Goal: Task Accomplishment & Management: Manage account settings

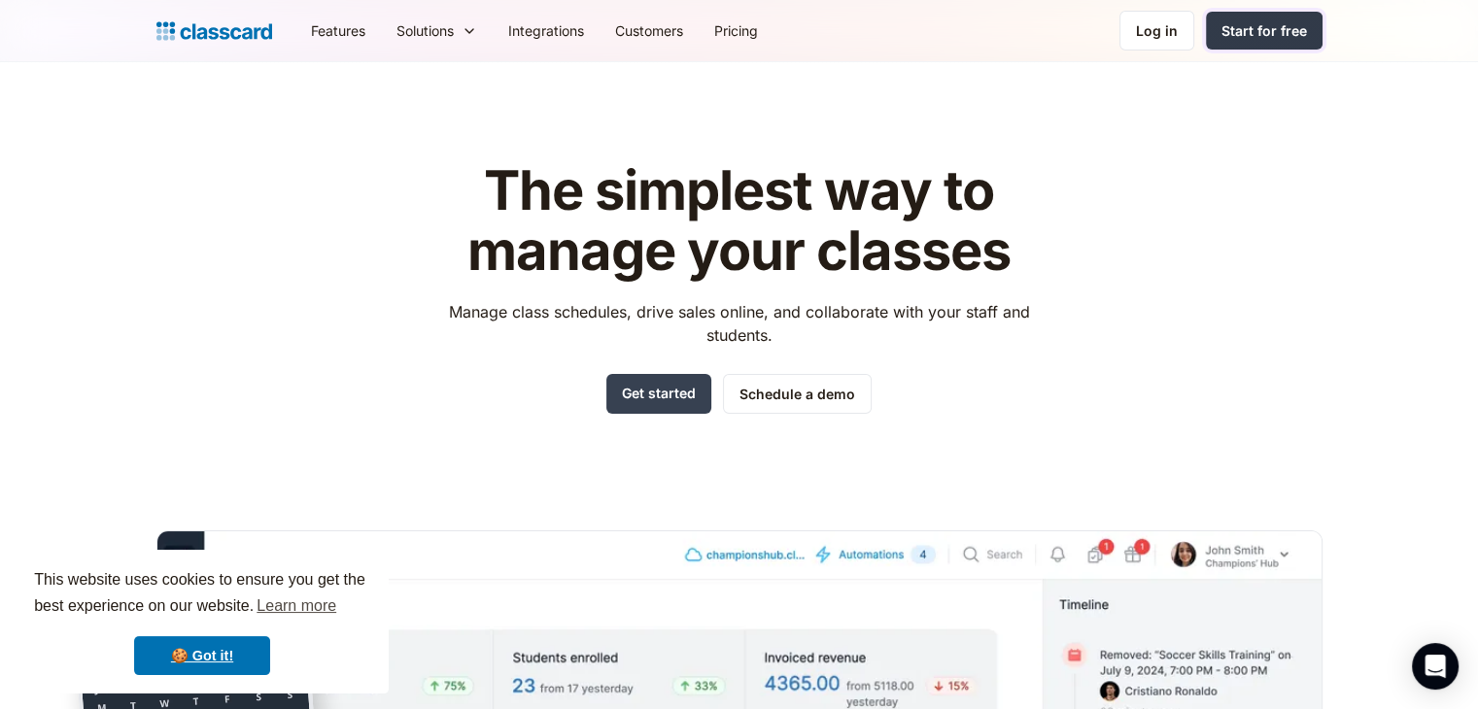
click at [1283, 33] on div "Start for free" at bounding box center [1264, 30] width 86 height 20
click at [1147, 40] on div "Log in" at bounding box center [1157, 30] width 42 height 20
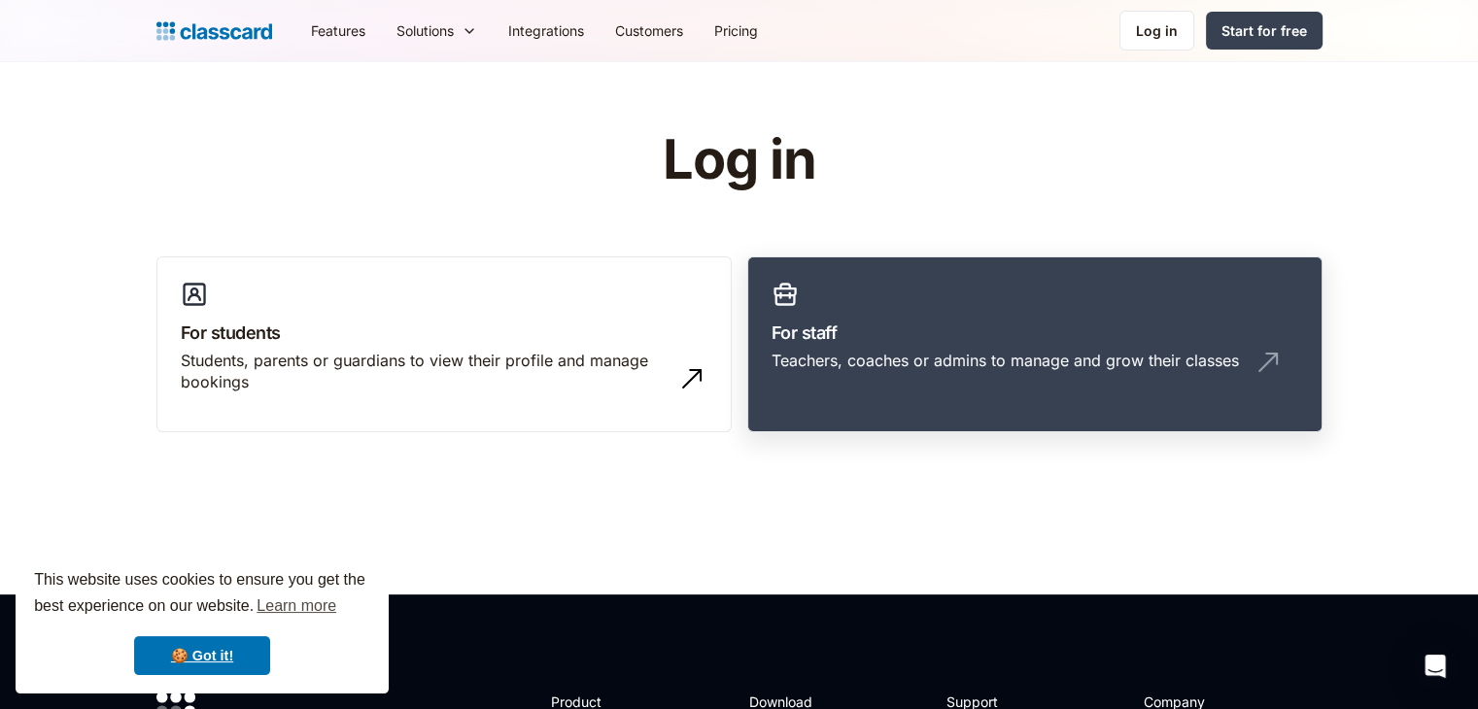
click at [912, 362] on div "Teachers, coaches or admins to manage and grow their classes" at bounding box center [1004, 360] width 467 height 21
